Goal: Task Accomplishment & Management: Manage account settings

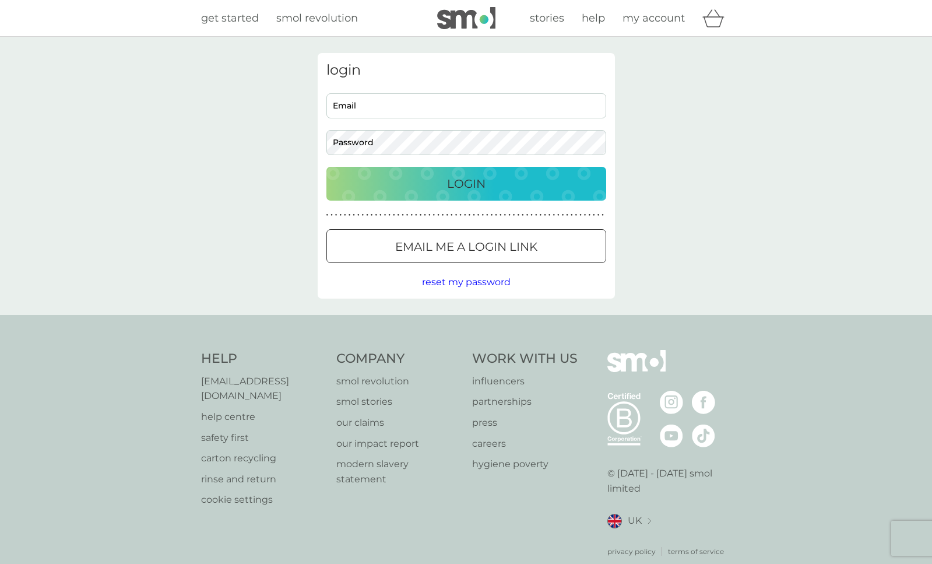
type input "[EMAIL_ADDRESS][DOMAIN_NAME]"
click at [444, 183] on div "Login" at bounding box center [466, 183] width 257 height 19
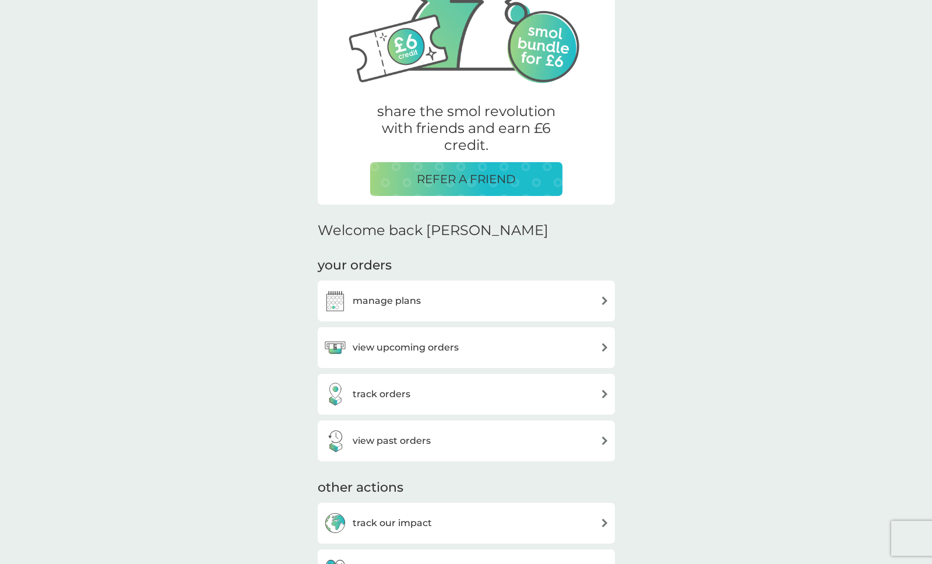
scroll to position [146, 0]
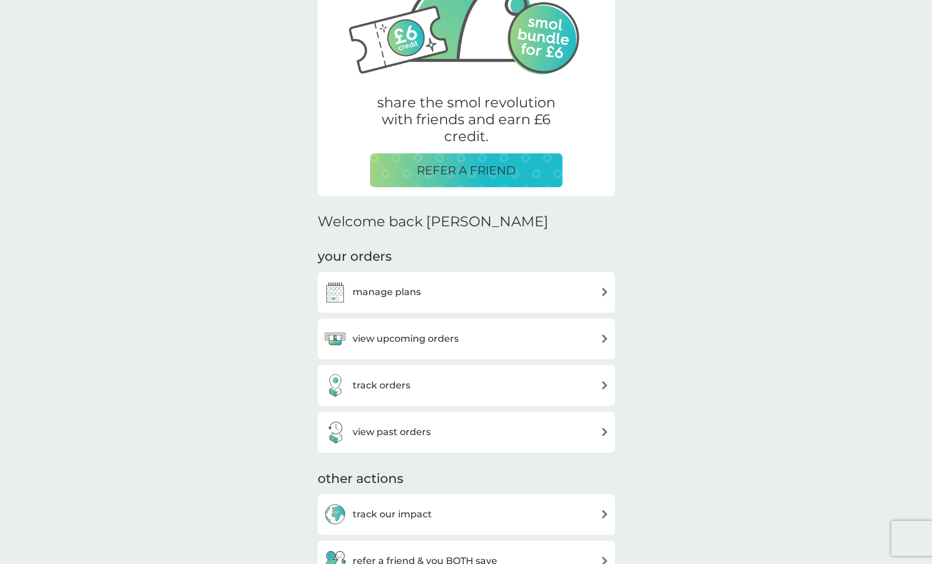
click at [487, 291] on div "manage plans" at bounding box center [467, 291] width 286 height 23
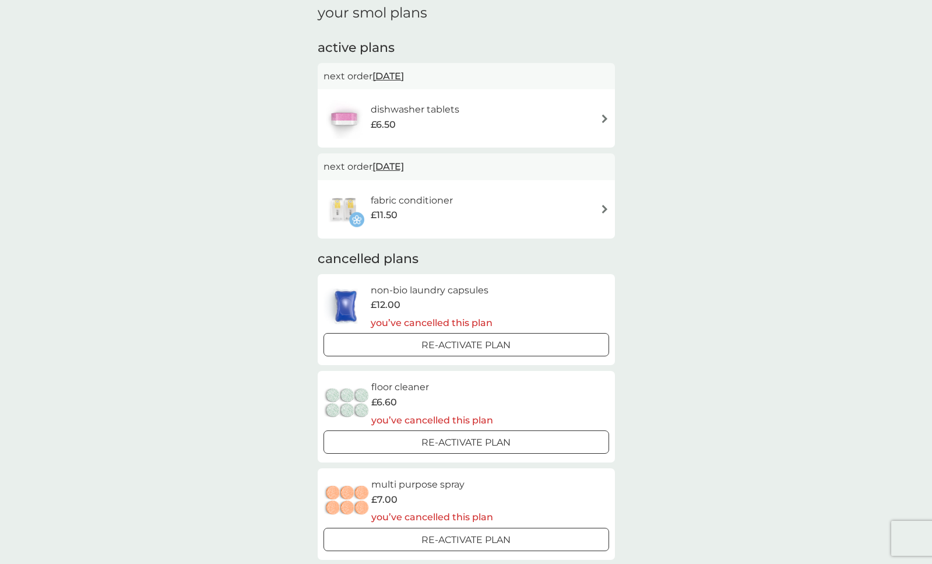
scroll to position [87, 0]
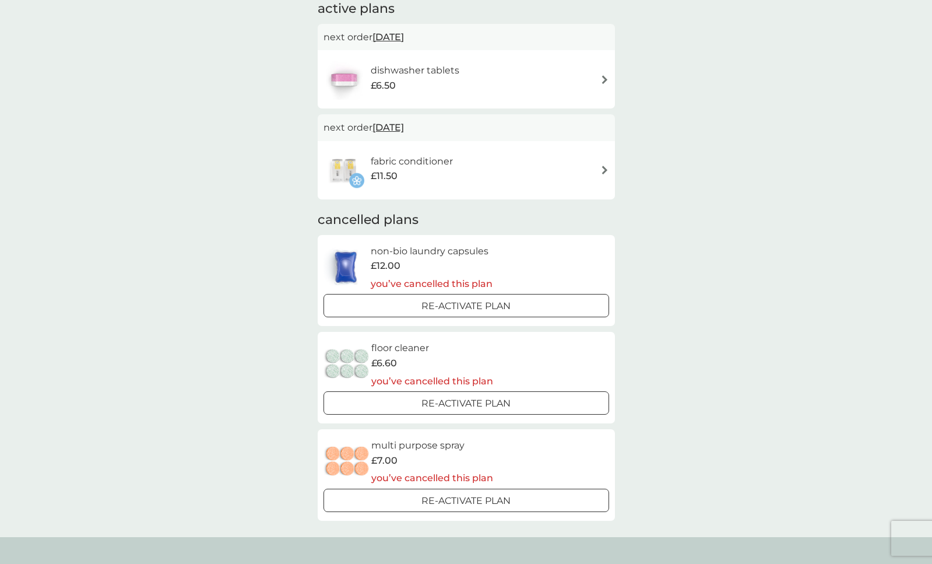
click at [466, 306] on div at bounding box center [466, 305] width 2 height 2
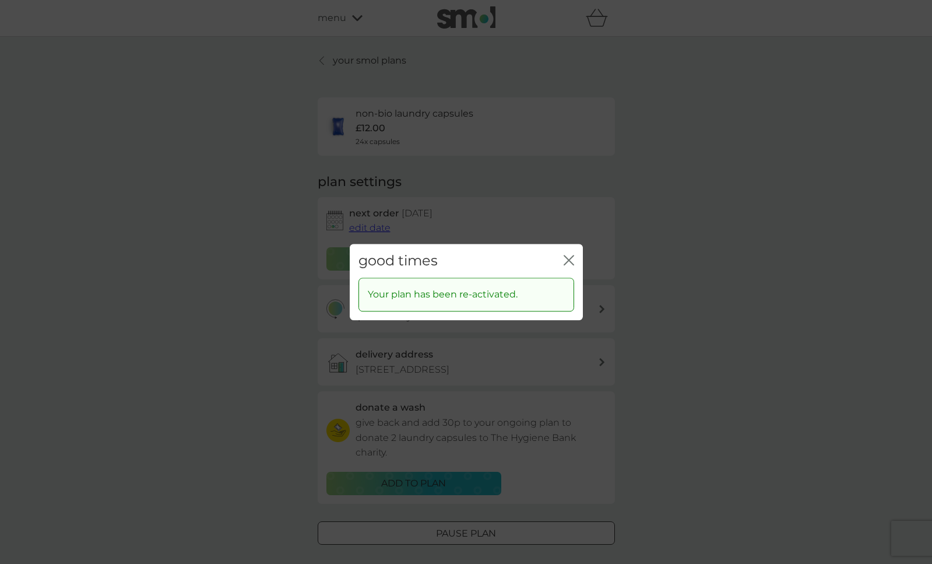
click at [570, 262] on icon "close" at bounding box center [569, 260] width 10 height 10
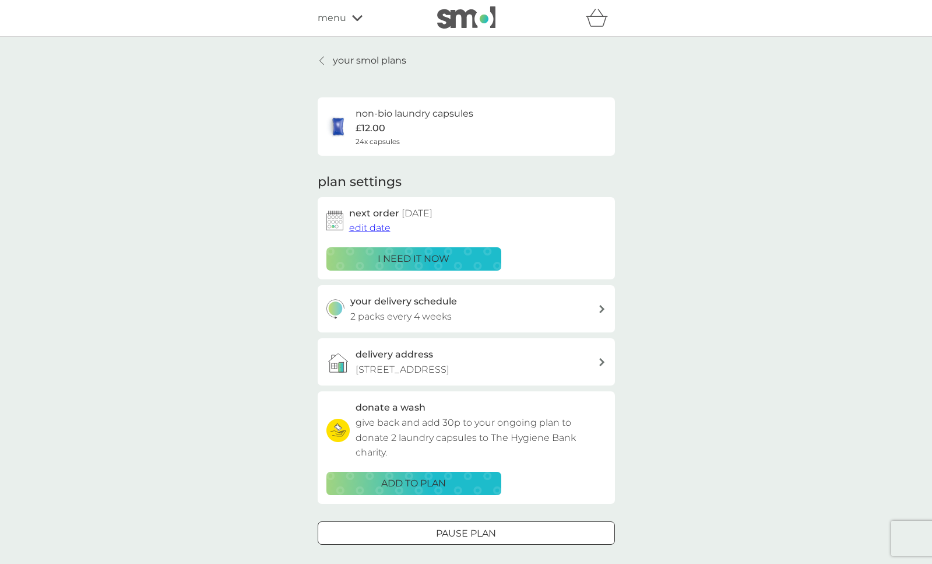
click at [369, 62] on p "your smol plans" at bounding box center [369, 60] width 73 height 15
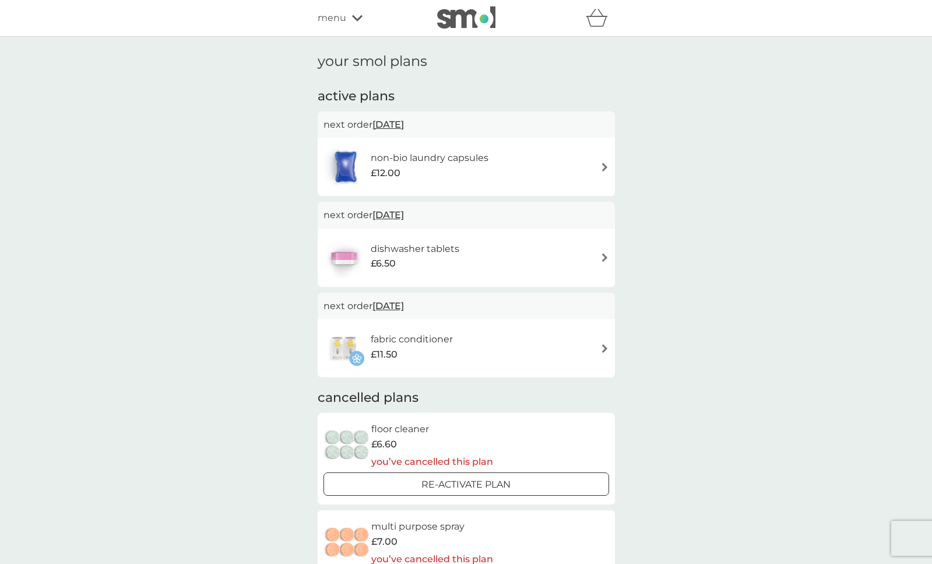
click at [601, 348] on img at bounding box center [605, 348] width 9 height 9
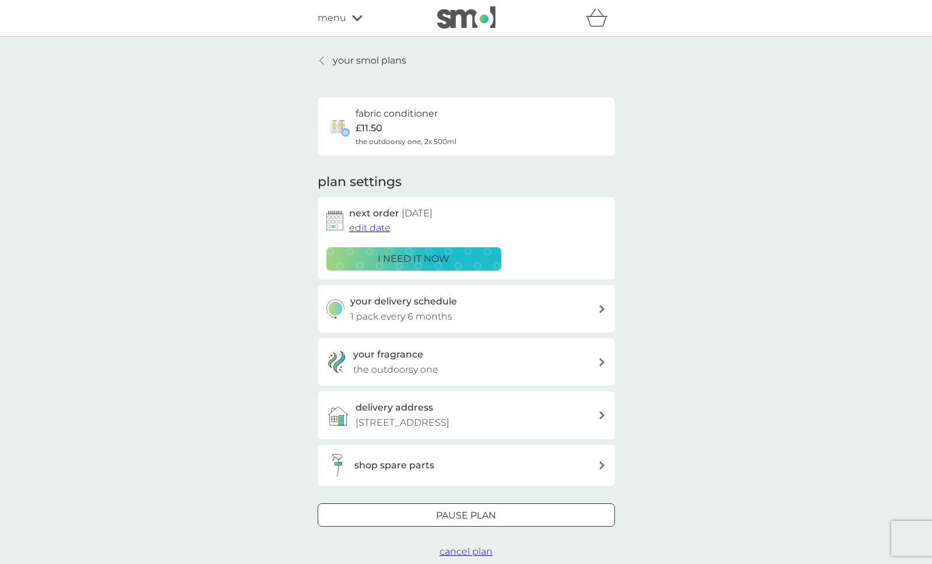
click at [434, 258] on p "i need it now" at bounding box center [414, 258] width 72 height 15
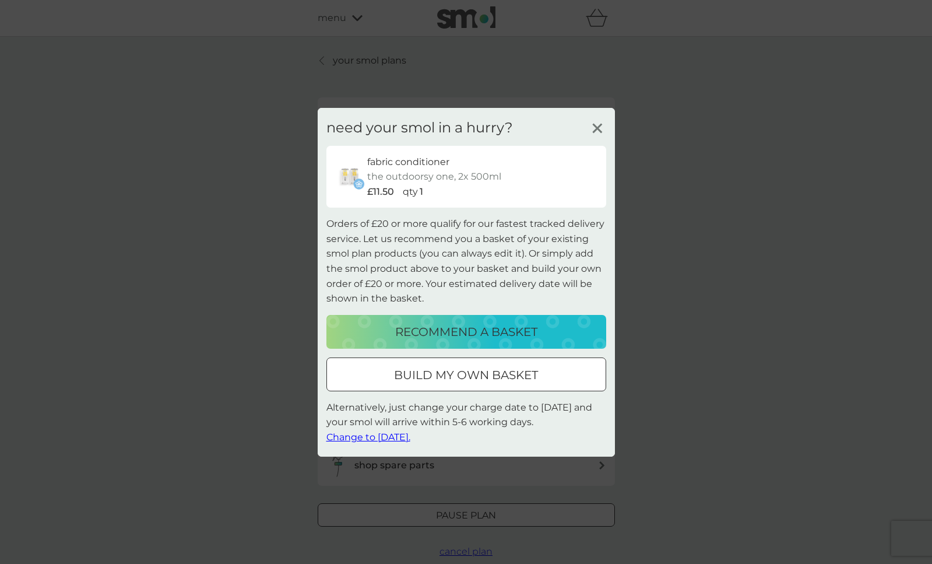
click at [392, 436] on span "Change to tomorrow." at bounding box center [369, 437] width 84 height 11
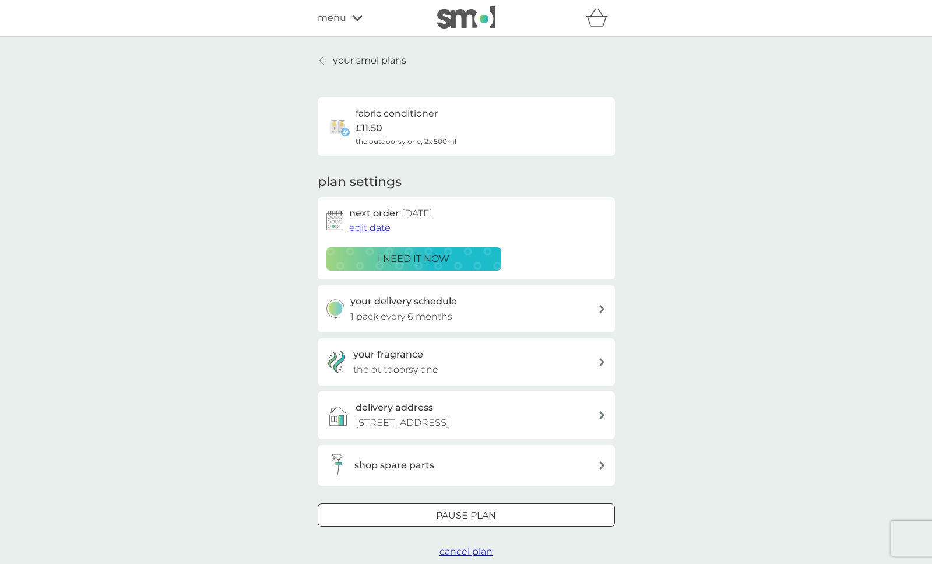
click at [386, 61] on p "your smol plans" at bounding box center [369, 60] width 73 height 15
